Goal: Information Seeking & Learning: Learn about a topic

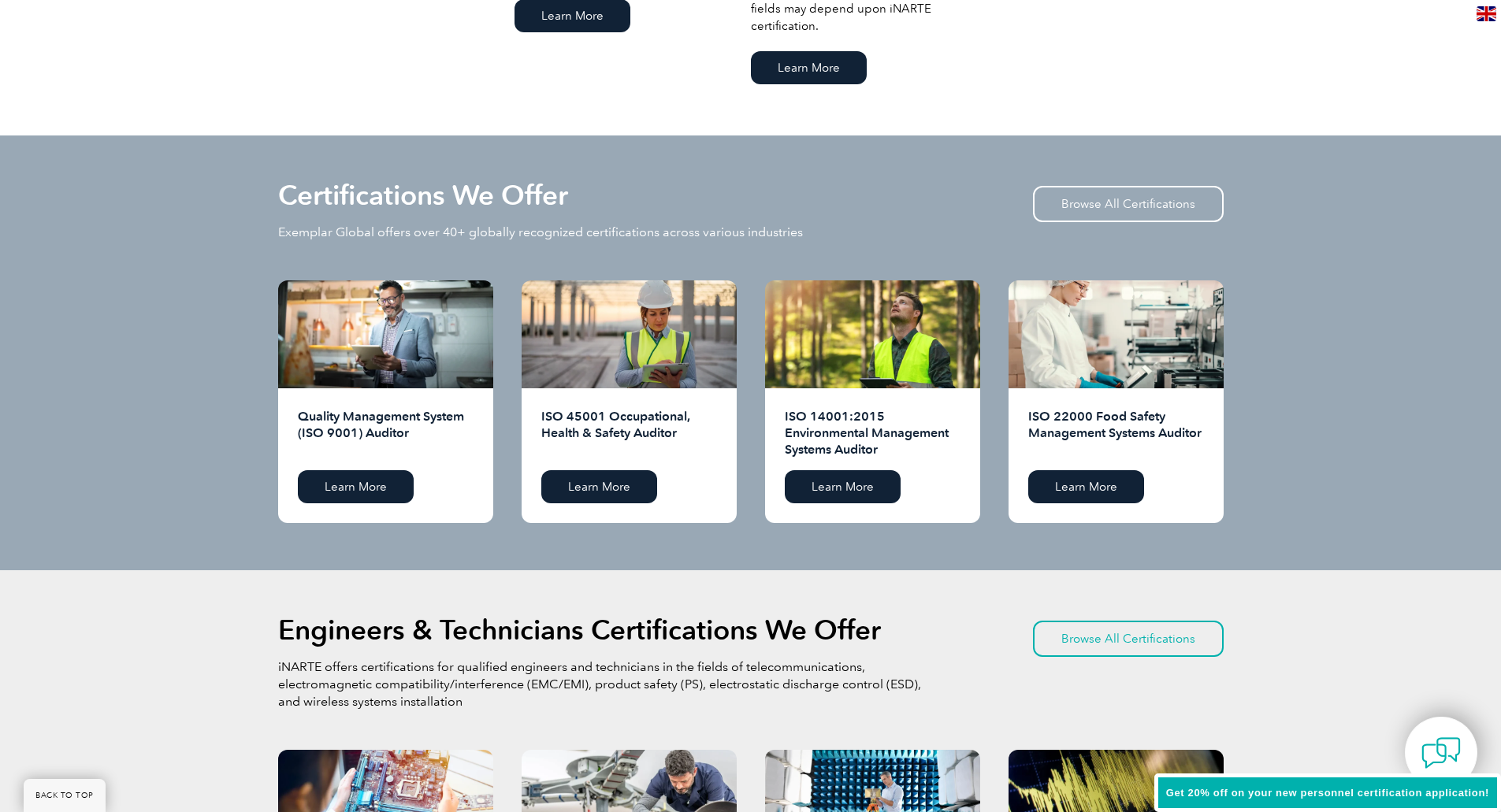
scroll to position [1576, 0]
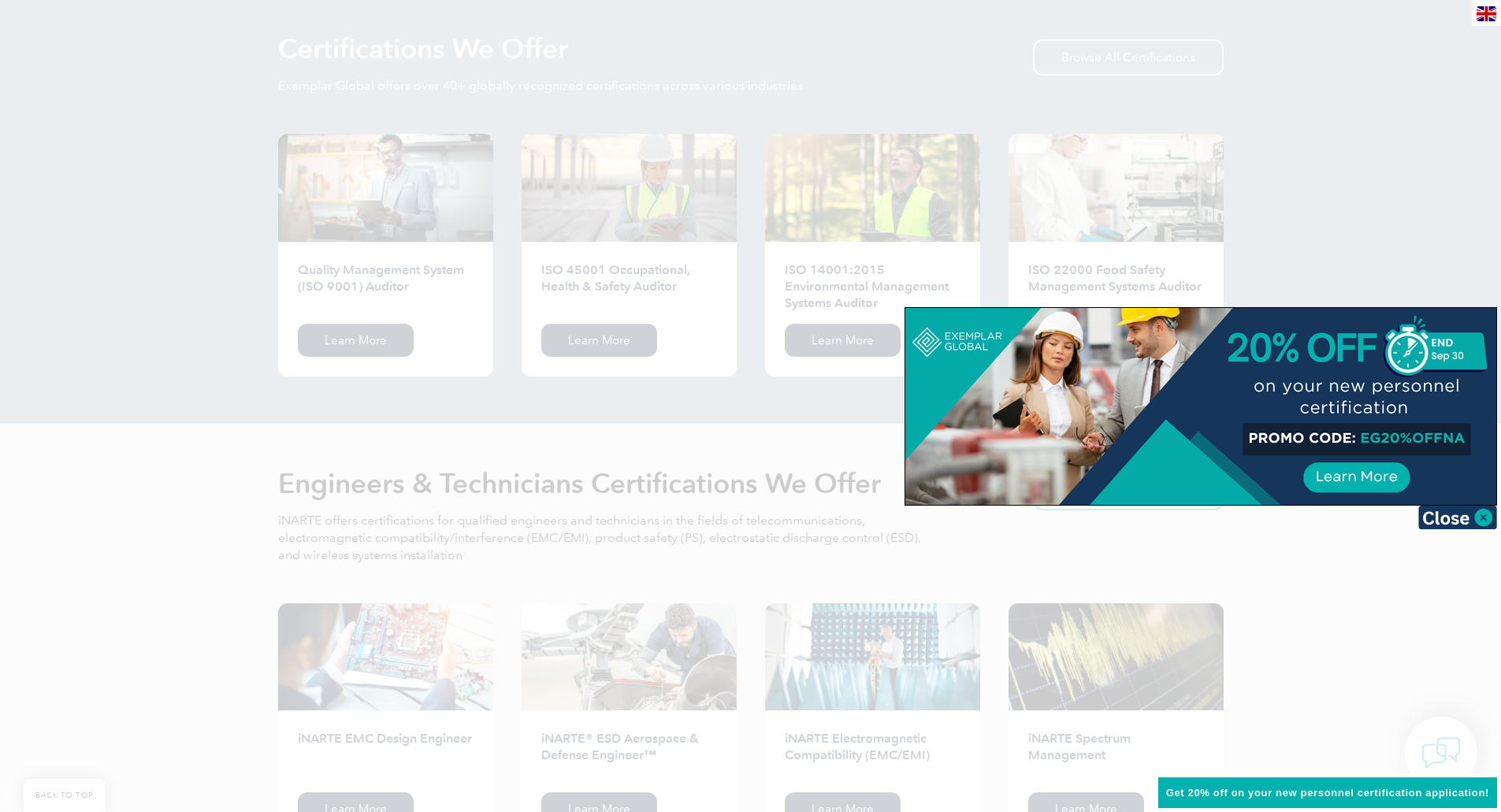
click at [1398, 247] on div at bounding box center [750, 406] width 1501 height 812
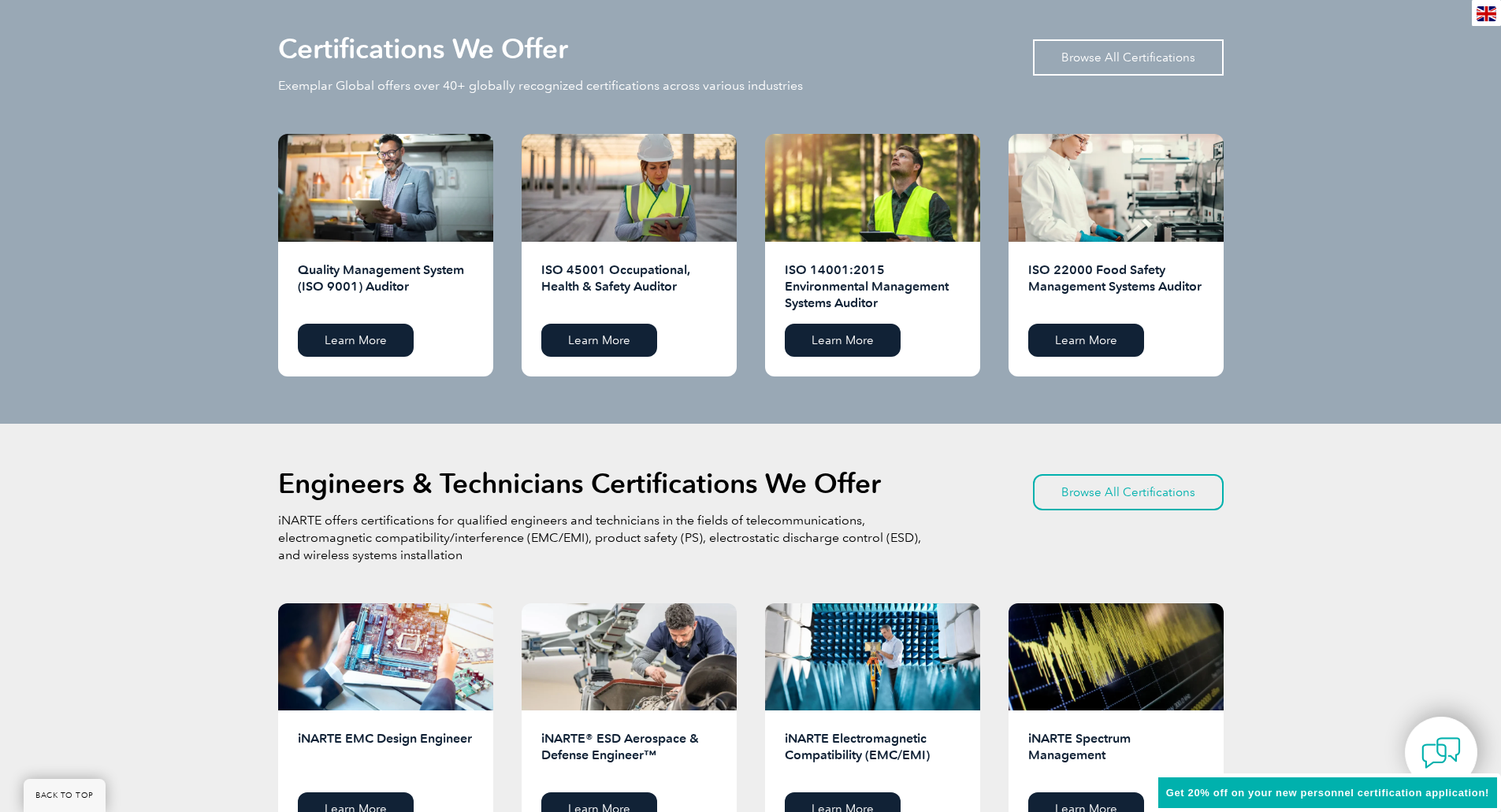
click at [1148, 50] on link "Browse All Certifications" at bounding box center [1128, 57] width 191 height 36
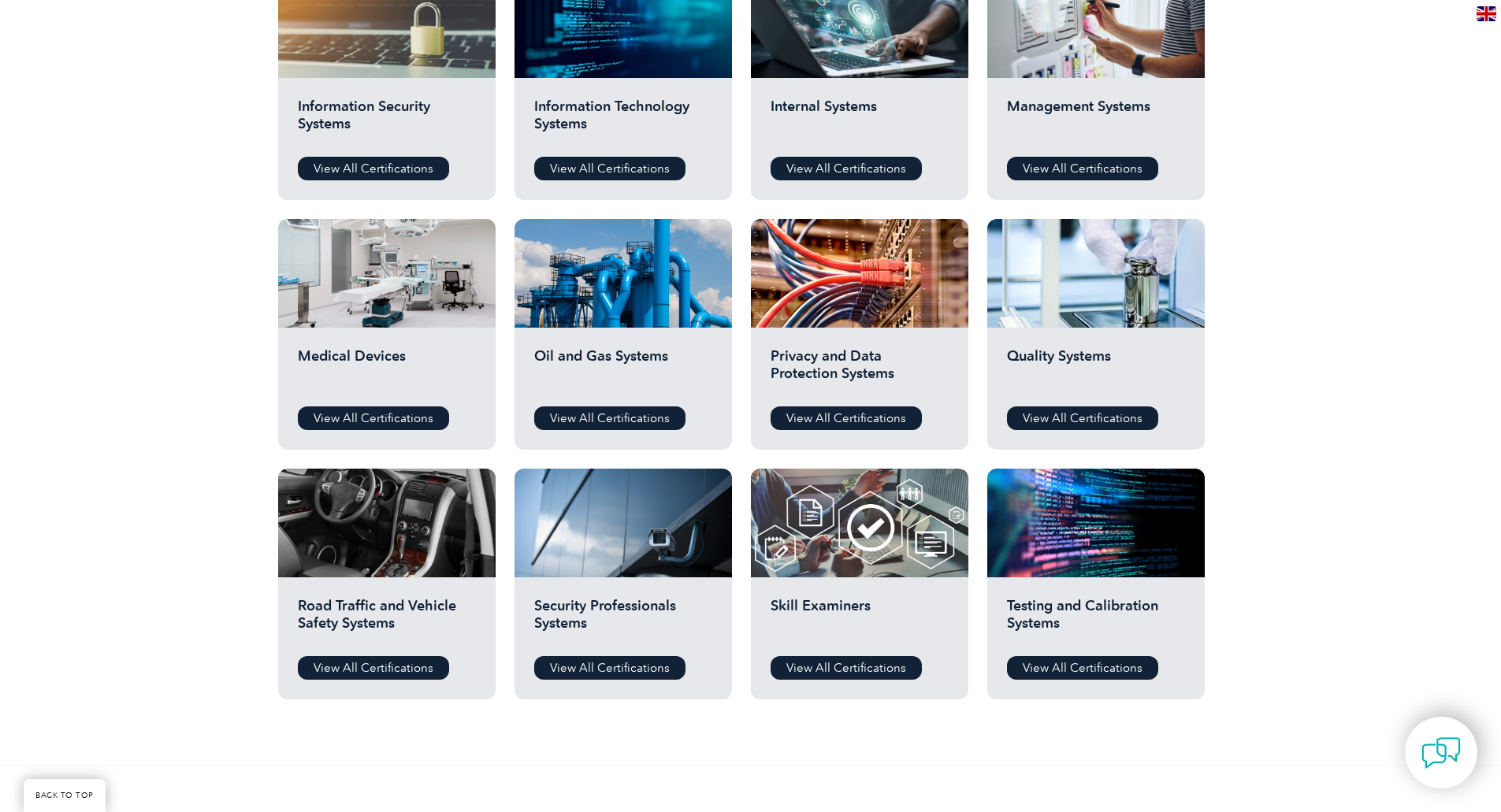
scroll to position [919, 0]
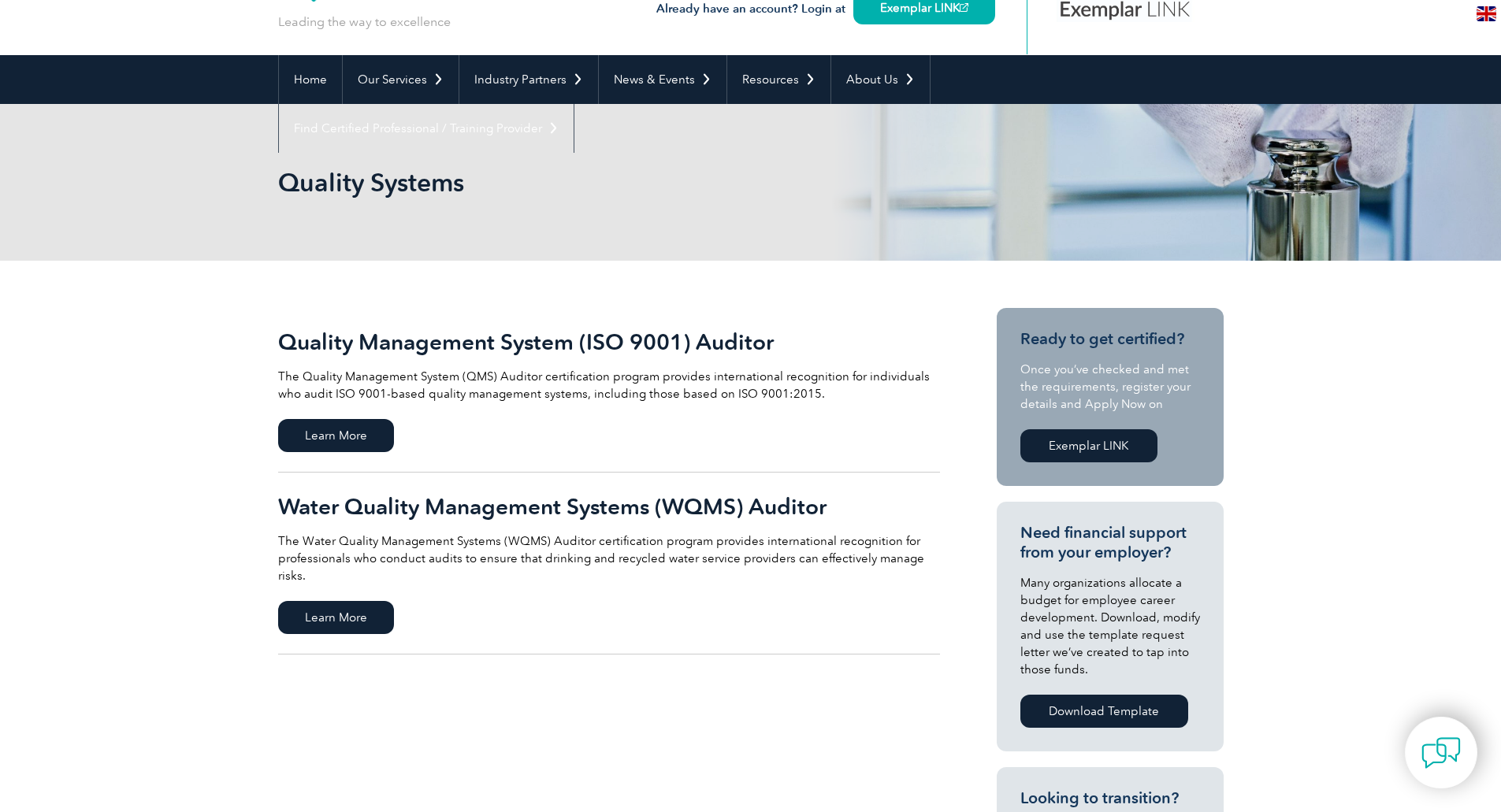
scroll to position [132, 0]
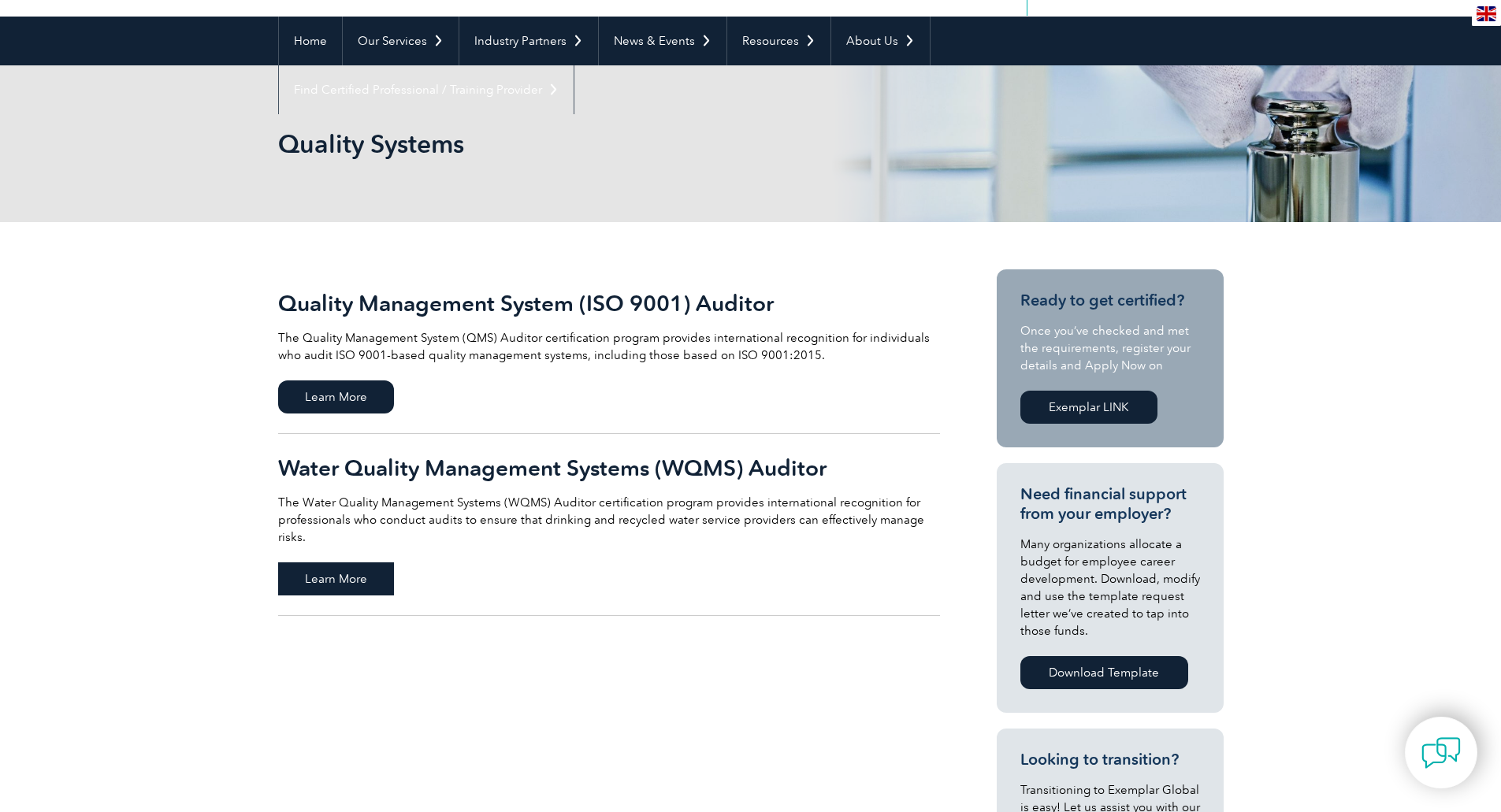
click at [335, 563] on span "Learn More" at bounding box center [337, 580] width 116 height 33
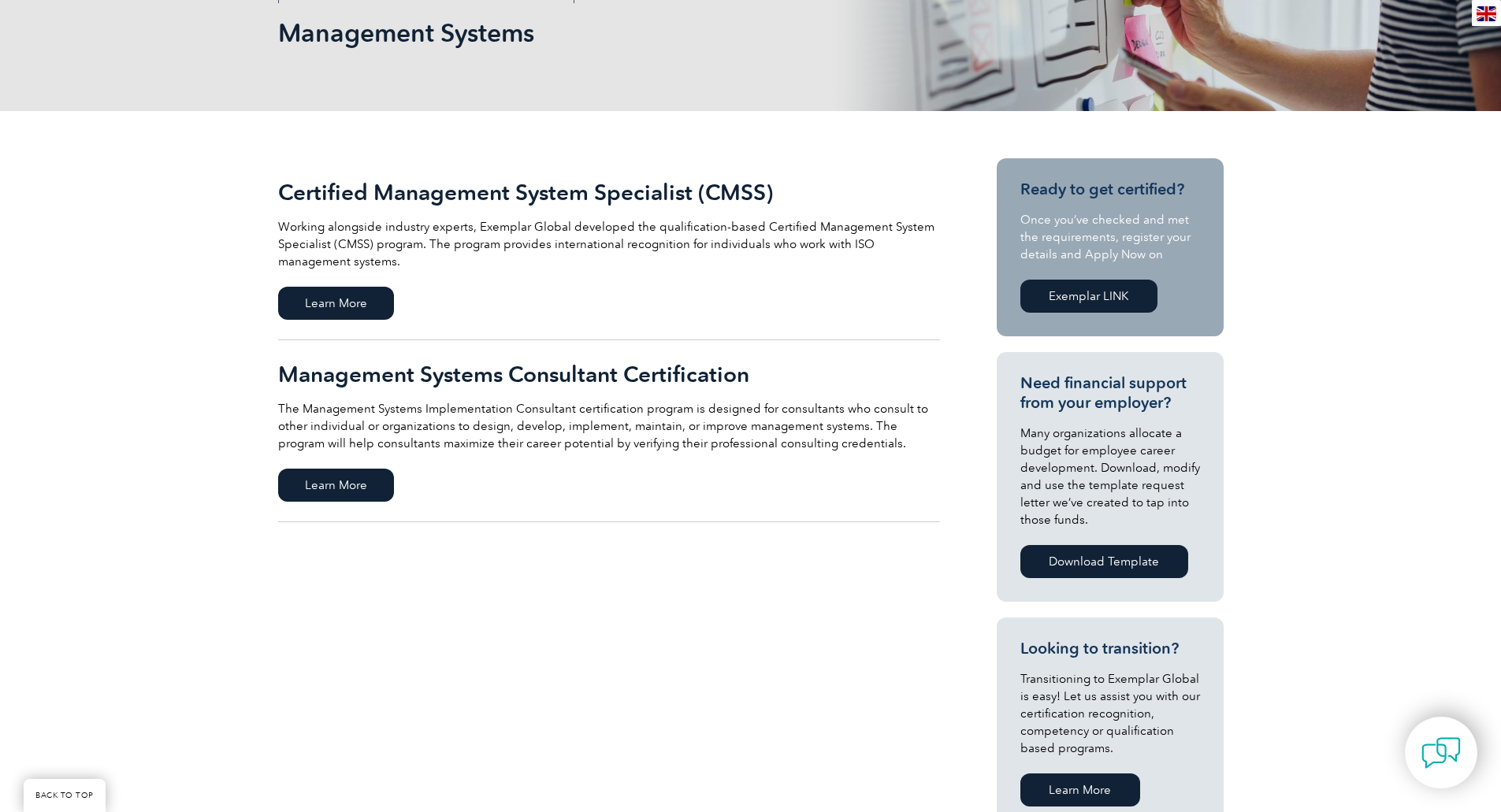
scroll to position [263, 0]
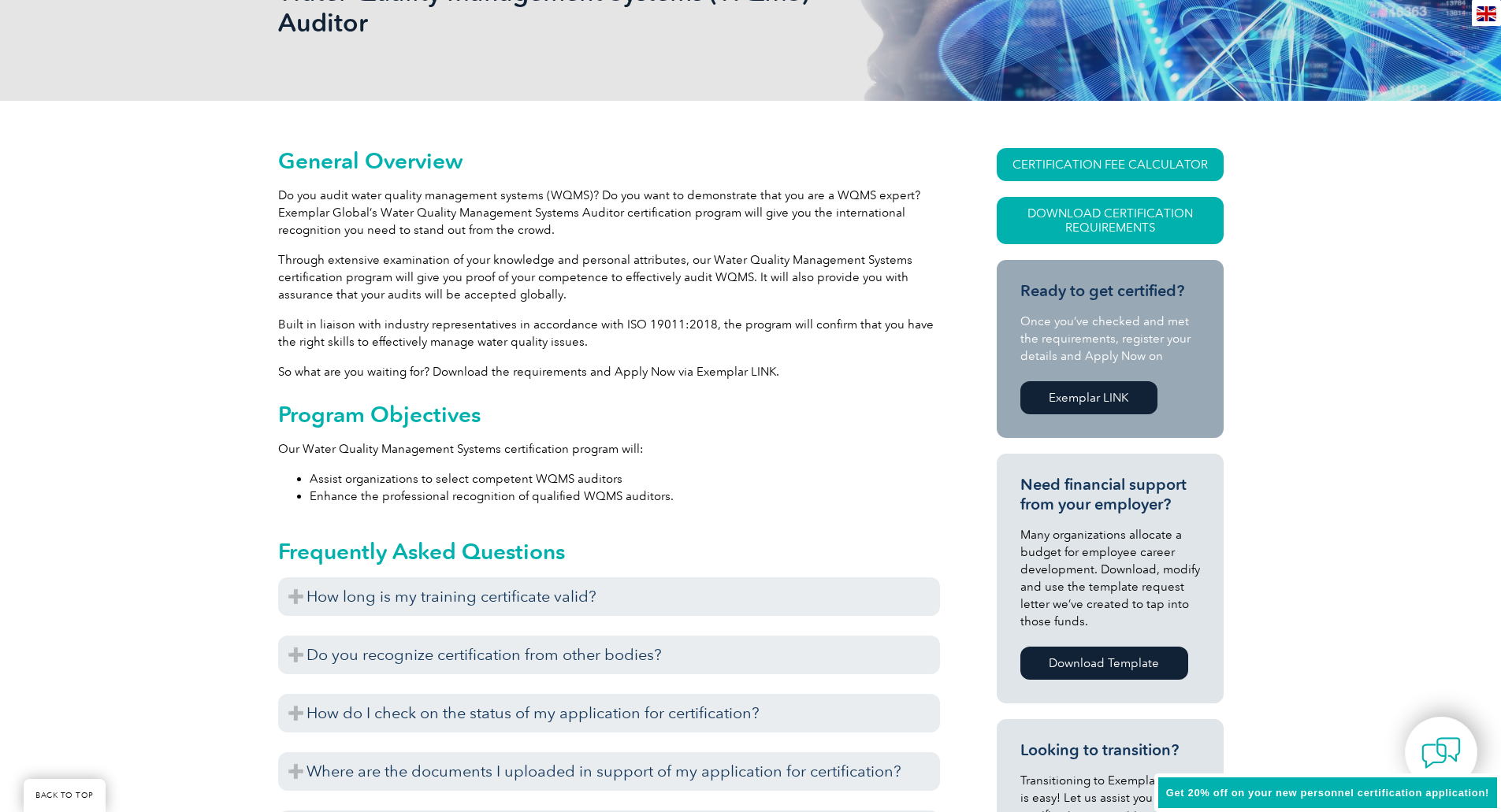
scroll to position [394, 0]
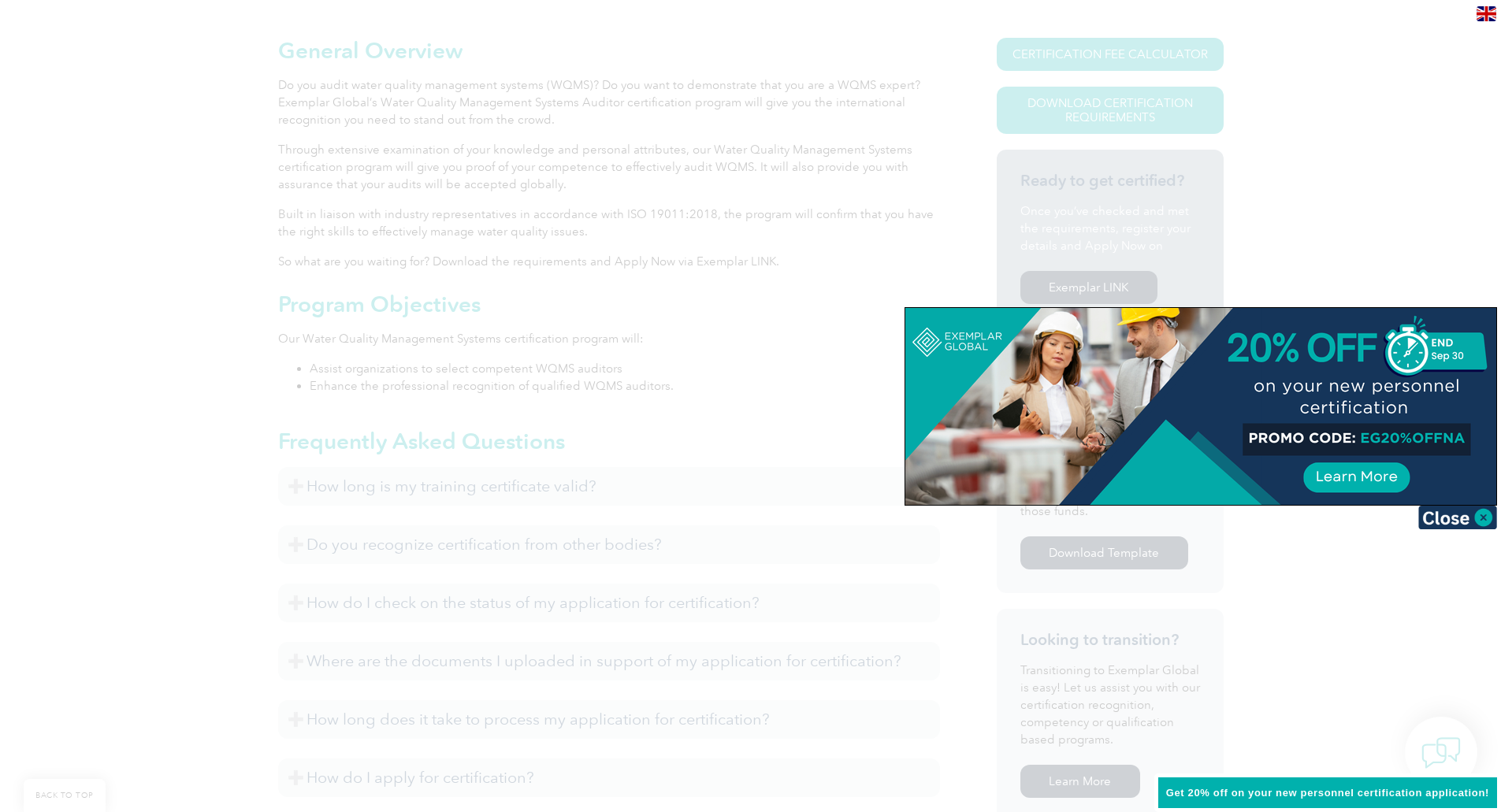
click at [1385, 255] on div at bounding box center [750, 406] width 1501 height 812
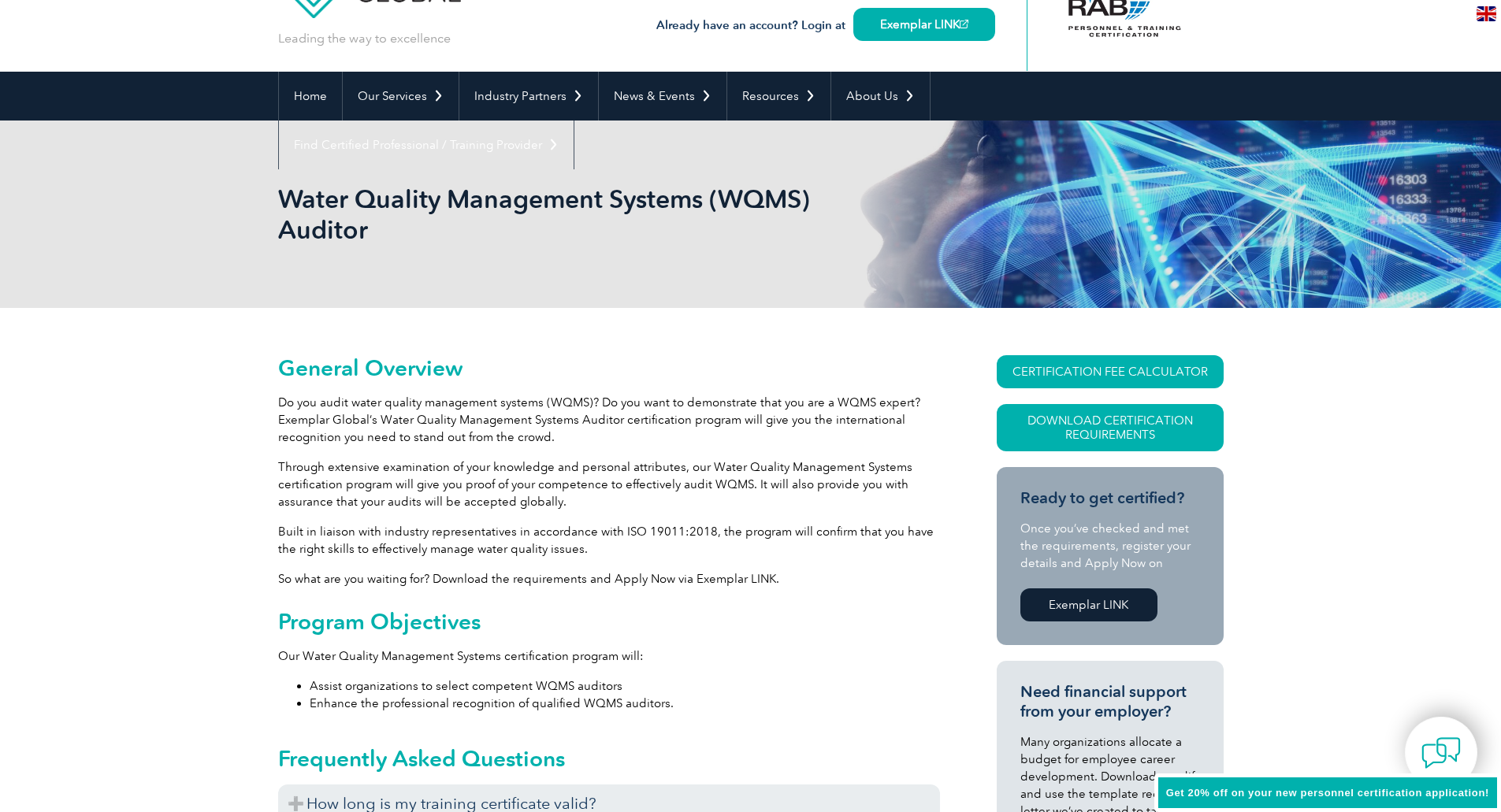
scroll to position [0, 0]
